Goal: Task Accomplishment & Management: Manage account settings

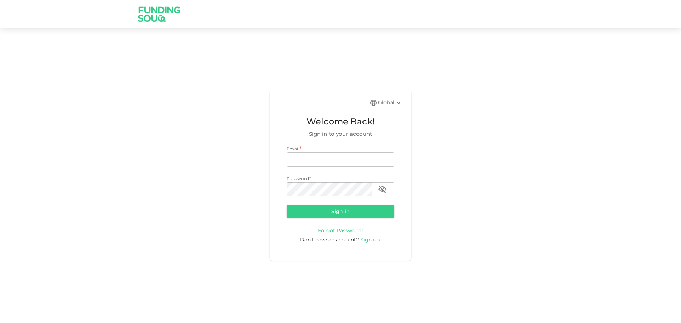
click at [341, 168] on div "Email * email email Password * password password" at bounding box center [341, 170] width 108 height 51
click at [343, 158] on input "email" at bounding box center [341, 159] width 108 height 14
type input "[EMAIL_ADDRESS][DOMAIN_NAME]"
click at [355, 210] on button "Sign in" at bounding box center [341, 211] width 108 height 13
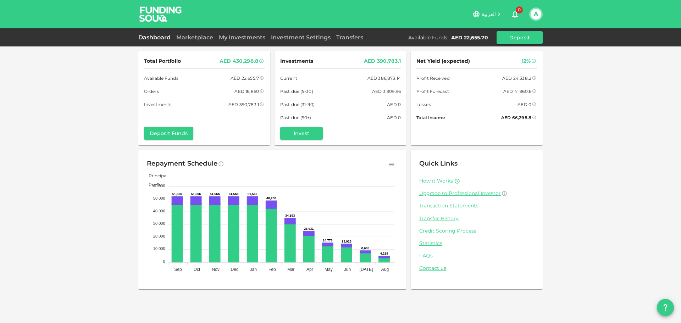
click at [382, 317] on div "Total Portfolio AED 430,298.8 Available Funds AED 22,655.7 Orders AED 16,860 In…" at bounding box center [340, 161] width 681 height 323
click at [453, 323] on div "Total Portfolio AED 430,298.8 Available Funds AED 22,655.7 Orders AED 16,860 In…" at bounding box center [340, 161] width 681 height 323
